Goal: Task Accomplishment & Management: Manage account settings

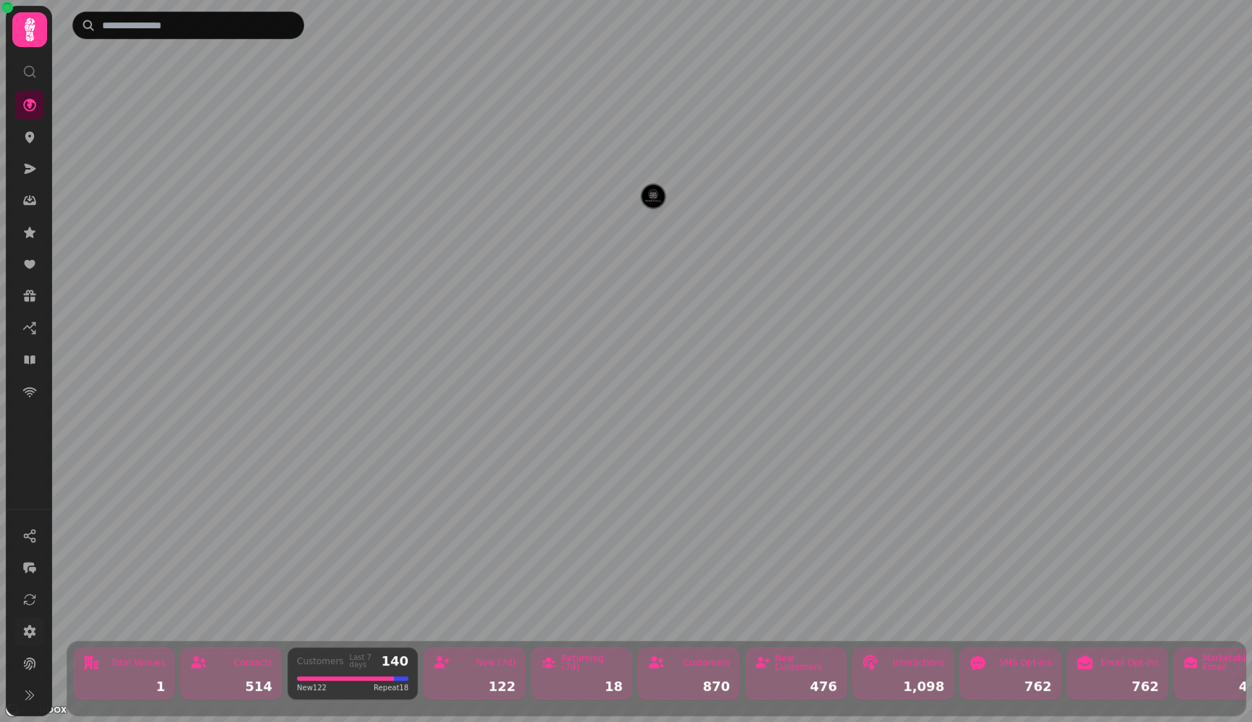
click at [34, 632] on icon at bounding box center [29, 631] width 14 height 14
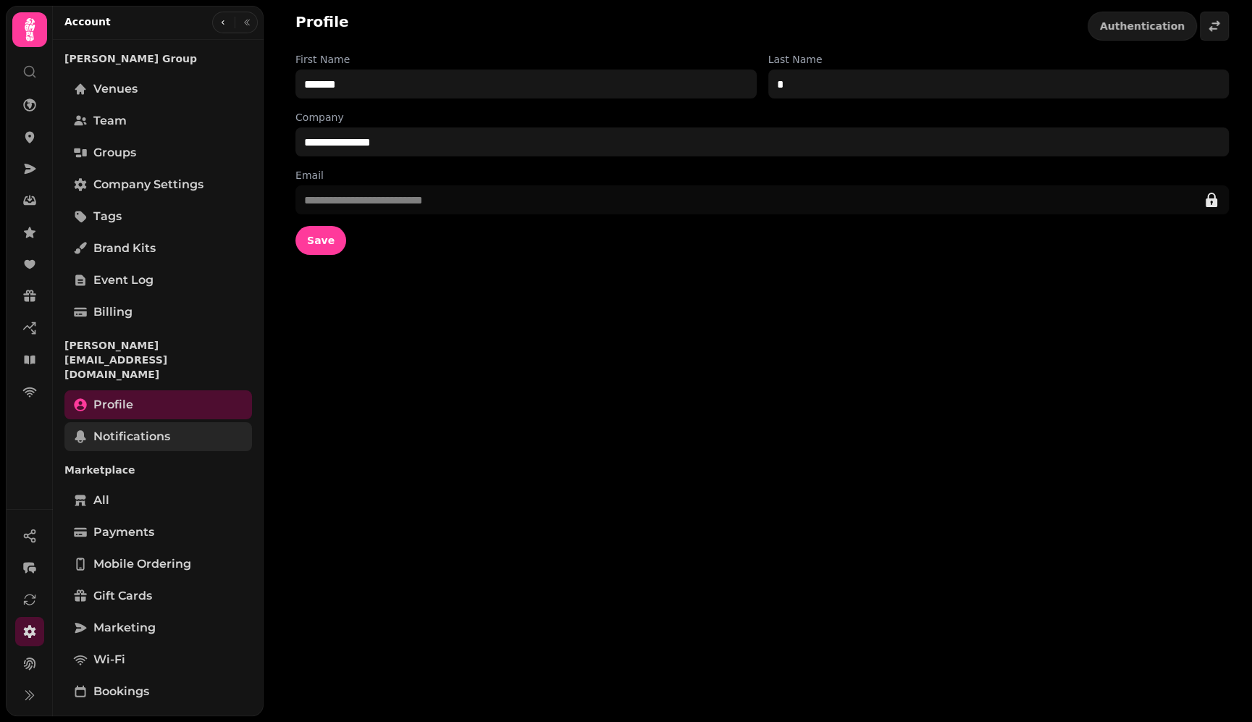
click at [141, 428] on span "Notifications" at bounding box center [131, 436] width 77 height 17
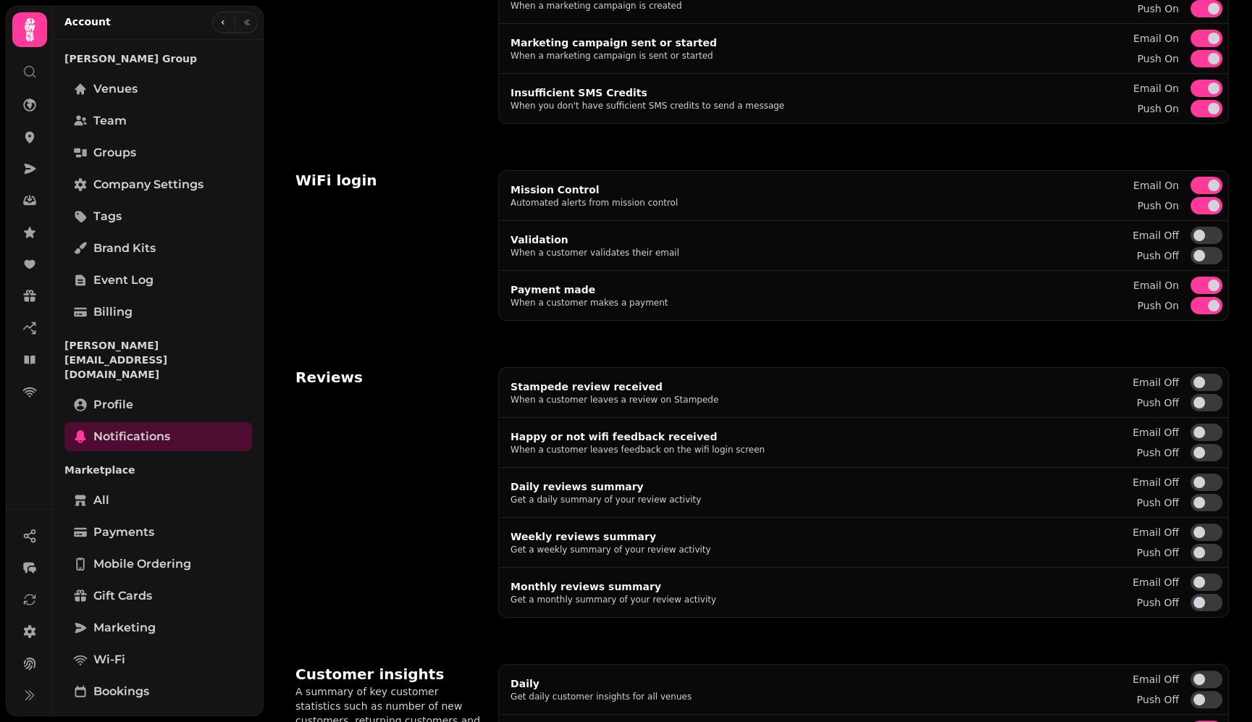
scroll to position [302, 0]
